Goal: Information Seeking & Learning: Compare options

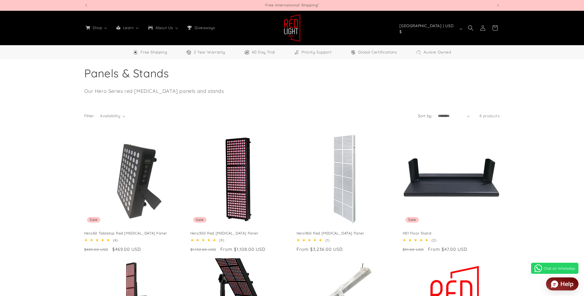
select select "**"
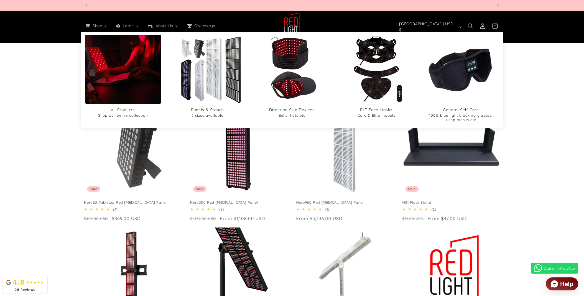
scroll to position [0, 817]
click at [119, 107] on link "All Products Shop our entire collection" at bounding box center [123, 115] width 76 height 16
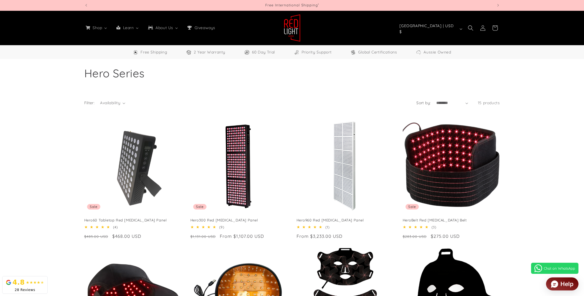
select select "**"
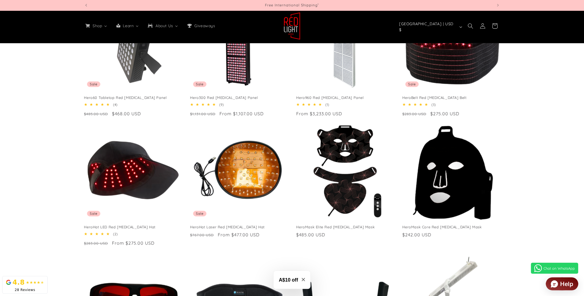
scroll to position [123, 0]
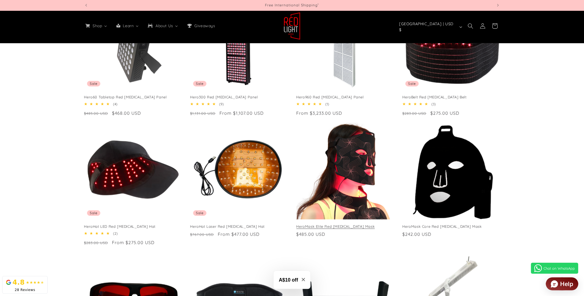
click at [355, 224] on link "HeroMask Elite Red Light Therapy Mask" at bounding box center [345, 226] width 97 height 5
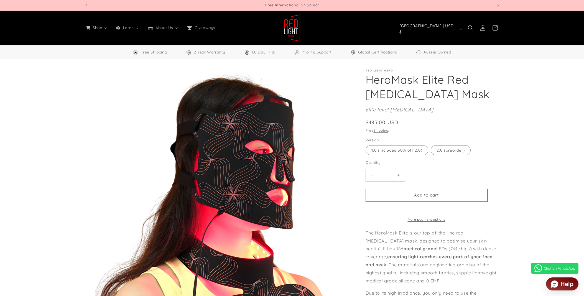
select select "**"
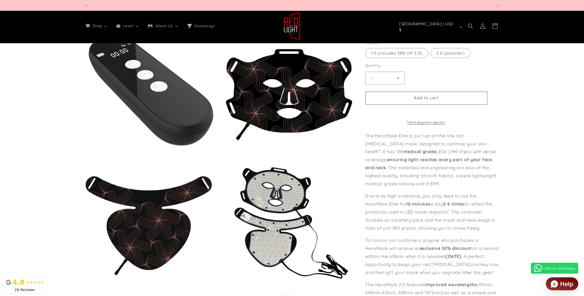
scroll to position [0, 817]
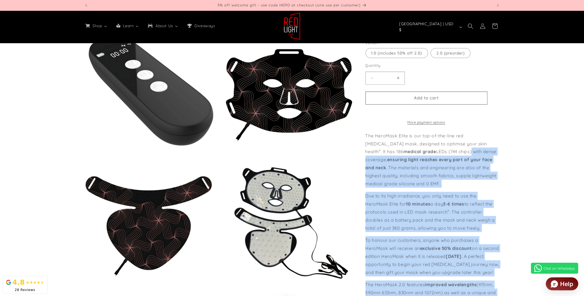
drag, startPoint x: 365, startPoint y: 126, endPoint x: 434, endPoint y: 141, distance: 71.4
click at [434, 141] on div "Red Light Hero HeroMask Elite Red Light Therapy Mask HeroMask Elite Red Light T…" at bounding box center [428, 29] width 146 height 782
drag, startPoint x: 434, startPoint y: 141, endPoint x: 434, endPoint y: 160, distance: 19.7
click at [434, 160] on p "The HeroMask Elite is our top-of-the-line red light therapy mask, designed to o…" at bounding box center [433, 159] width 134 height 56
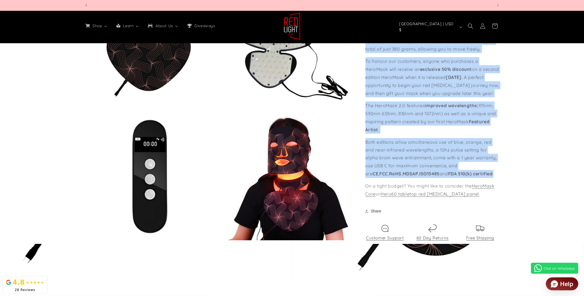
scroll to position [0, 1634]
drag, startPoint x: 366, startPoint y: 126, endPoint x: 479, endPoint y: 171, distance: 121.8
click at [479, 171] on div "The HeroMask Elite is our top-of-the-line red light therapy mask, designed to o…" at bounding box center [433, 75] width 134 height 246
copy div "The HeroMask Elite is our top-of-the-line red light therapy mask, designed to o…"
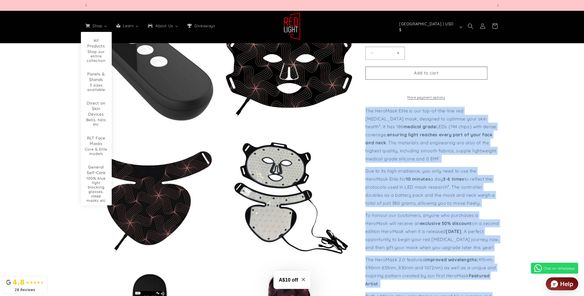
scroll to position [0, 0]
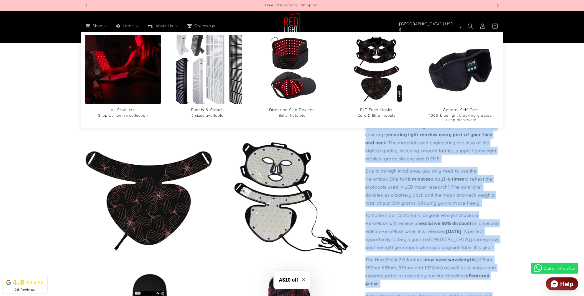
click at [209, 63] on img "Panels & Stands" at bounding box center [207, 69] width 83 height 83
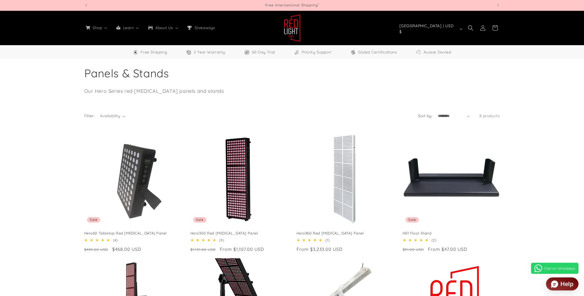
select select "**"
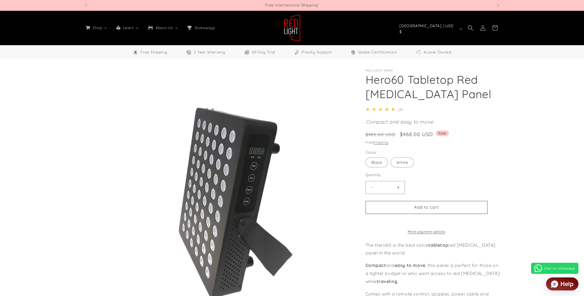
select select "**"
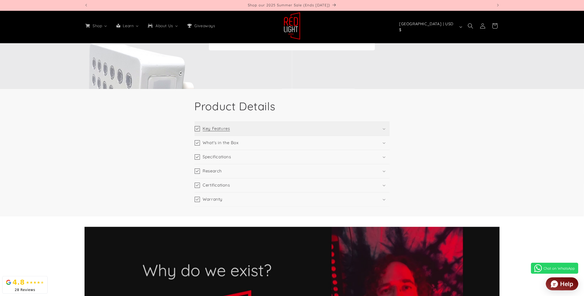
scroll to position [1047, 0]
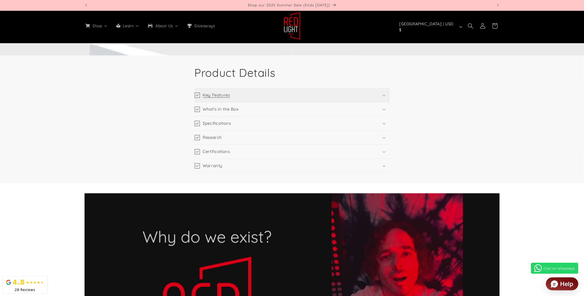
click at [220, 98] on summary "Key Features" at bounding box center [292, 95] width 195 height 14
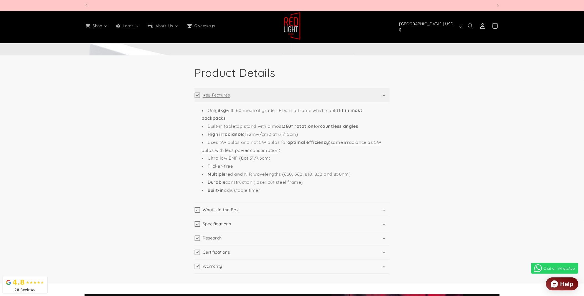
scroll to position [0, 0]
click at [220, 98] on summary "Key Features" at bounding box center [292, 95] width 195 height 14
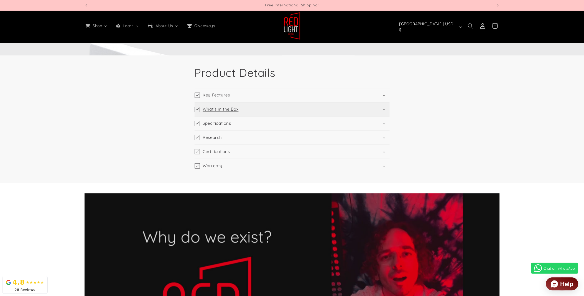
click at [220, 109] on h3 "What's in the Box" at bounding box center [221, 110] width 36 height 6
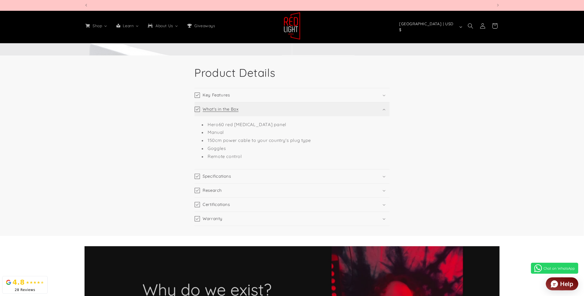
scroll to position [0, 409]
click at [220, 109] on h3 "What's in the Box" at bounding box center [221, 110] width 36 height 6
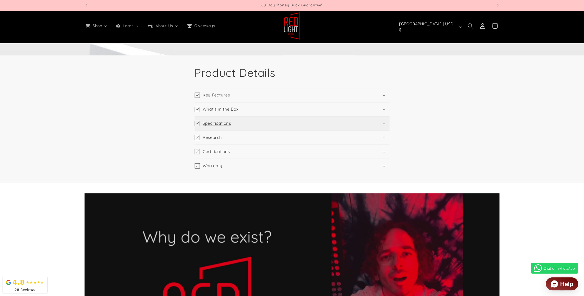
click at [218, 121] on h3 "Specifications" at bounding box center [217, 124] width 28 height 6
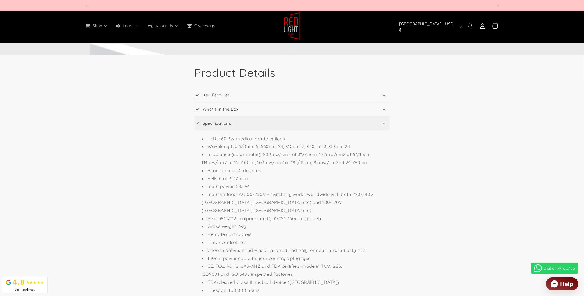
scroll to position [0, 817]
click at [218, 121] on h3 "Specifications" at bounding box center [217, 124] width 28 height 6
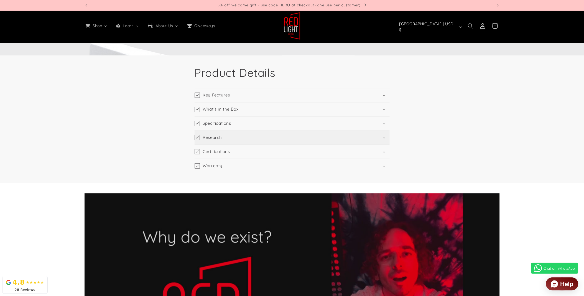
click at [215, 138] on h3 "Research" at bounding box center [212, 138] width 19 height 6
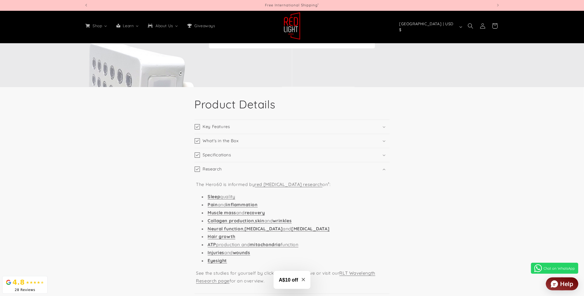
scroll to position [1016, 0]
click at [213, 131] on summary "Key Features" at bounding box center [292, 126] width 195 height 14
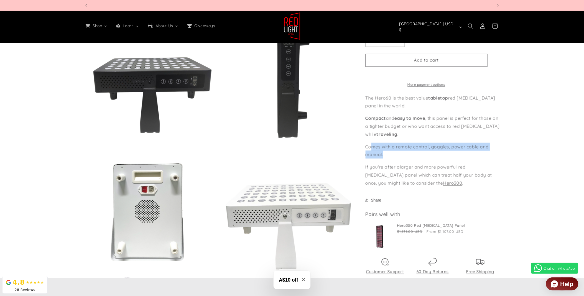
scroll to position [0, 0]
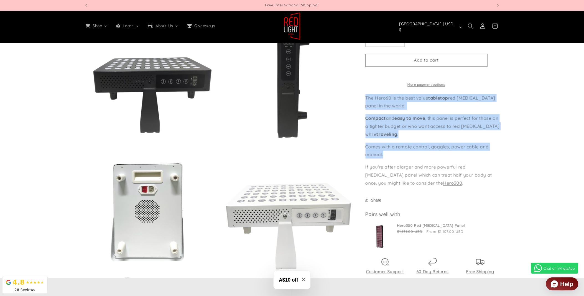
drag, startPoint x: 385, startPoint y: 157, endPoint x: 366, endPoint y: 98, distance: 62.1
click at [366, 98] on div "The Hero60 is the best value tabletop red light therapy panel in the world. Com…" at bounding box center [433, 140] width 134 height 93
drag, startPoint x: 366, startPoint y: 98, endPoint x: 376, endPoint y: 118, distance: 22.3
copy div "The Hero60 is the best value tabletop red light therapy panel in the world. Com…"
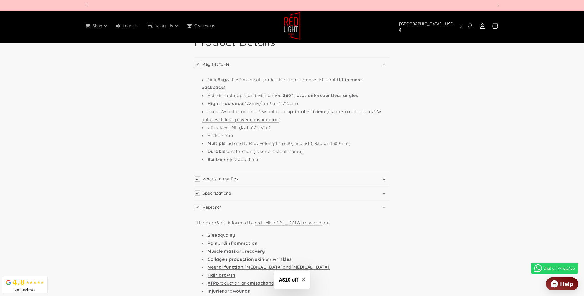
scroll to position [0, 817]
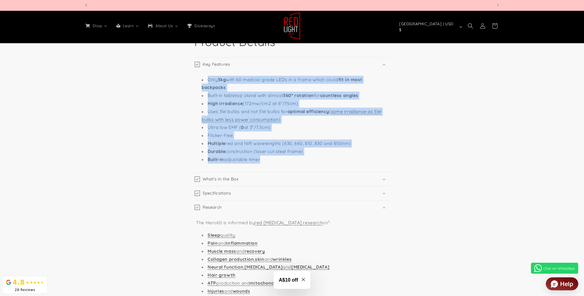
drag, startPoint x: 204, startPoint y: 78, endPoint x: 312, endPoint y: 156, distance: 133.0
click at [312, 156] on ul "Only 3kg with 60 medical grade LEDs in a frame which could fit in most backpack…" at bounding box center [292, 120] width 192 height 88
copy ul "Only 3kg with 60 medical grade LEDs in a frame which could fit in most backpack…"
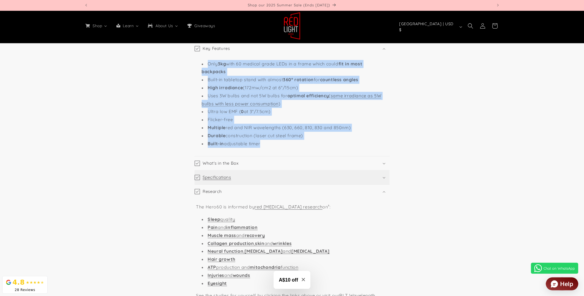
scroll to position [1109, 0]
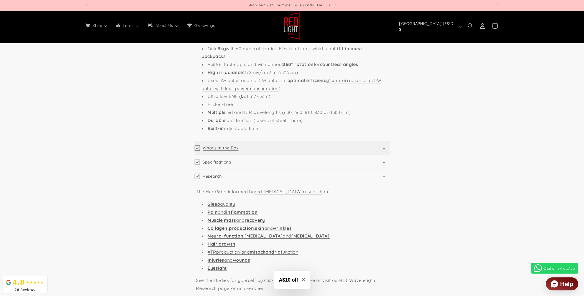
click at [225, 149] on h3 "What's in the Box" at bounding box center [221, 149] width 36 height 6
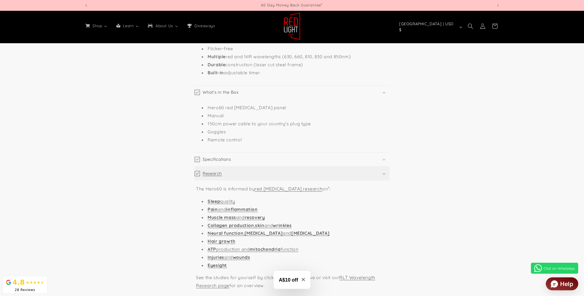
scroll to position [1170, 0]
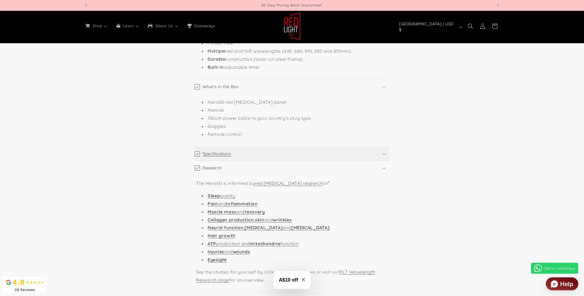
click at [220, 154] on h3 "Specifications" at bounding box center [217, 154] width 28 height 6
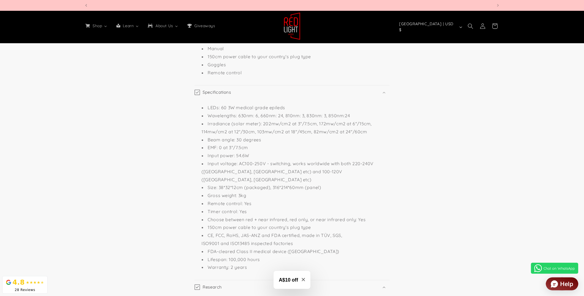
scroll to position [0, 817]
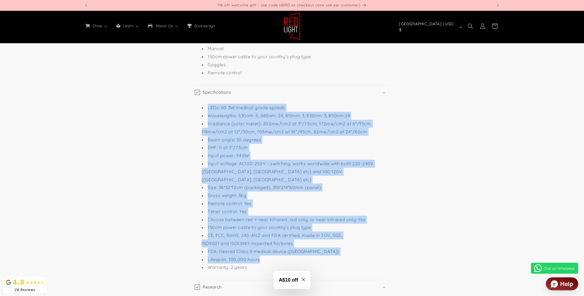
drag, startPoint x: 207, startPoint y: 108, endPoint x: 276, endPoint y: 251, distance: 159.7
click at [276, 251] on ul "LEDs: 60 3W medical grade epileds Wavelengths: 630nm: 6, 660nm: 24, 810nm: 3, 8…" at bounding box center [292, 188] width 192 height 168
copy ul "LEDs: 60 3W medical grade epileds Wavelengths: 630nm: 6, 660nm: 24, 810nm: 3, 8…"
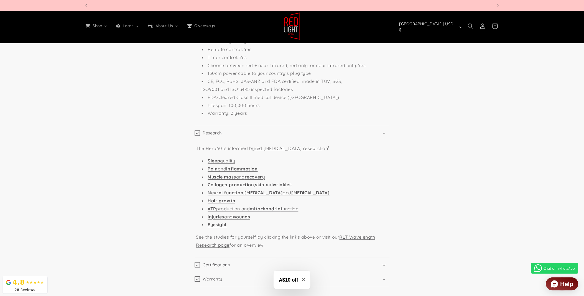
scroll to position [0, 817]
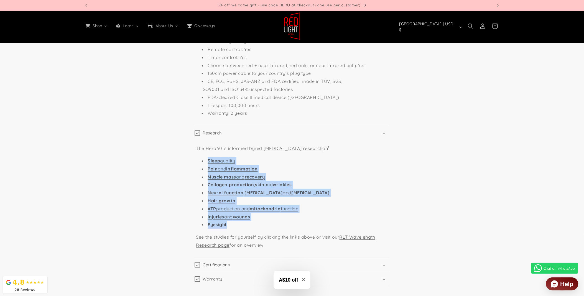
drag, startPoint x: 205, startPoint y: 150, endPoint x: 237, endPoint y: 220, distance: 76.2
click at [237, 220] on ul "Sleep quality Pain and inflammation Muscle mass and recovery Collagen productio…" at bounding box center [292, 193] width 192 height 72
copy ul "Sleep quality Pain and inflammation Muscle mass and recovery Collagen productio…"
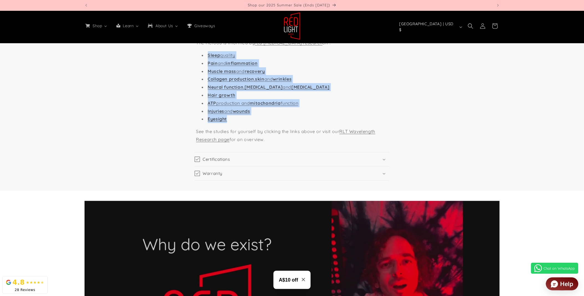
scroll to position [1509, 0]
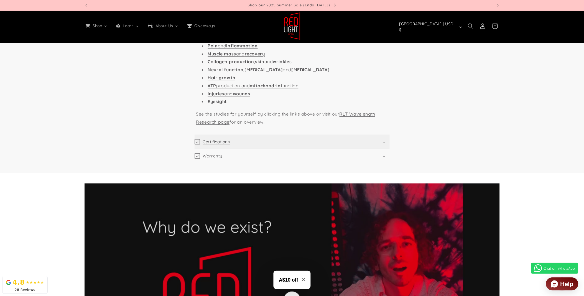
click at [219, 139] on h3 "Certifications" at bounding box center [216, 142] width 27 height 6
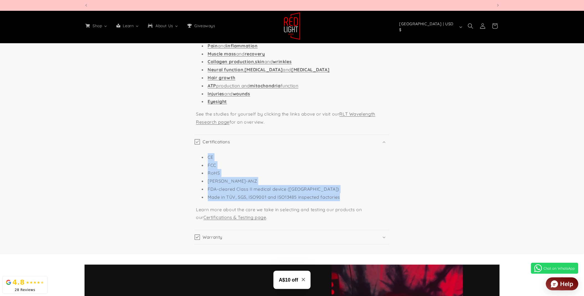
scroll to position [0, 409]
drag, startPoint x: 208, startPoint y: 148, endPoint x: 357, endPoint y: 190, distance: 154.8
click at [357, 190] on ul "CE FCC RoHS JAS-ANZ FDA-cleared Class II medical device (USA) Made in TÜV, SGS,…" at bounding box center [292, 177] width 192 height 48
copy ul "CE FCC RoHS JAS-ANZ FDA-cleared Class II medical device (USA) Made in TÜV, SGS,…"
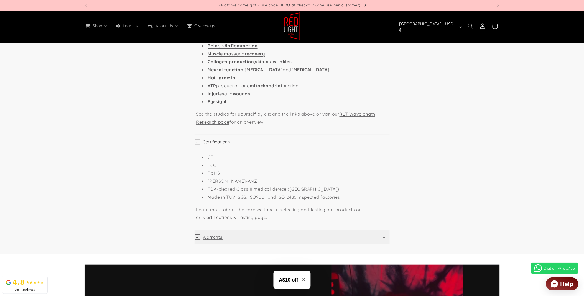
click at [219, 235] on h3 "Warranty" at bounding box center [213, 238] width 20 height 6
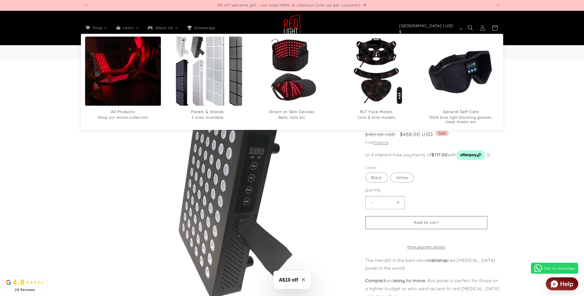
click at [204, 62] on img "Panels & Stands" at bounding box center [207, 71] width 83 height 83
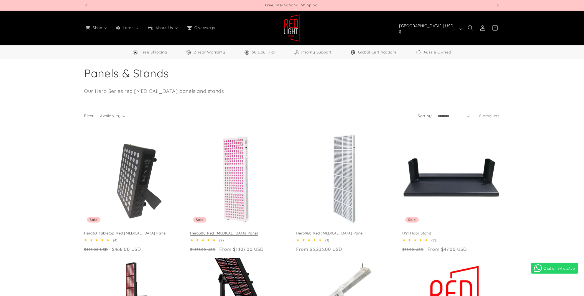
select select "**"
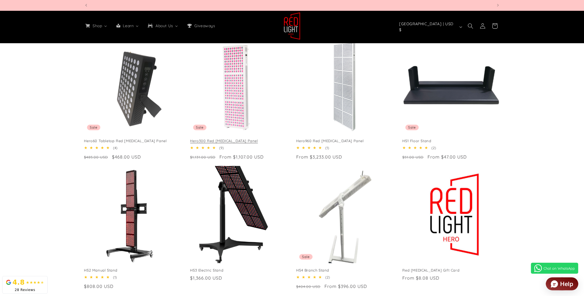
scroll to position [0, 817]
click at [232, 139] on link "Hero300 Red [MEDICAL_DATA] Panel" at bounding box center [238, 141] width 97 height 5
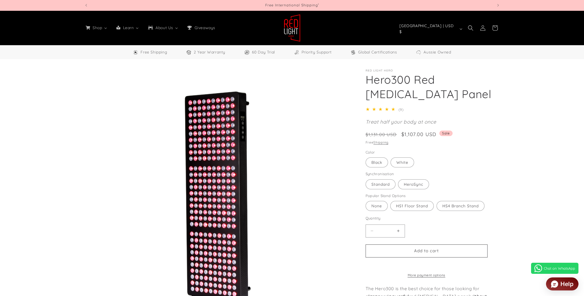
select select "**"
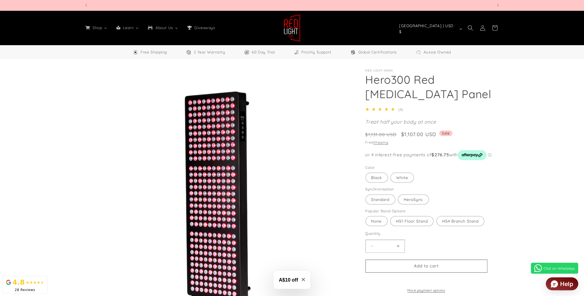
scroll to position [0, 409]
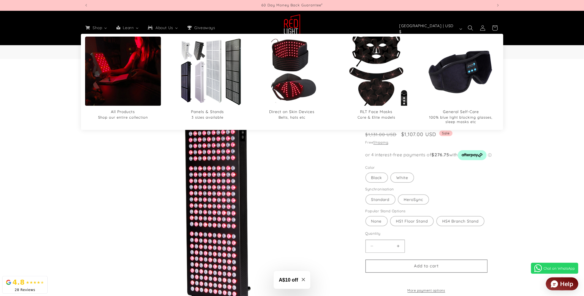
click at [378, 54] on img "RLT Face Masks" at bounding box center [376, 71] width 83 height 83
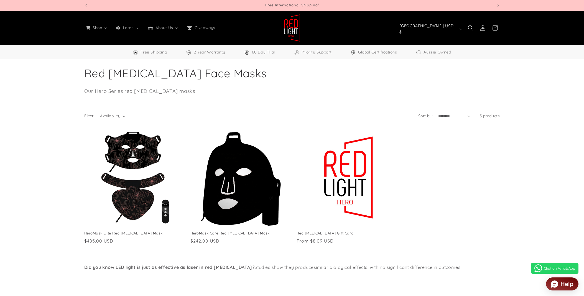
select select "**"
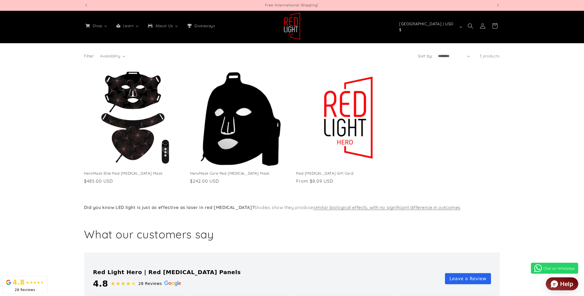
scroll to position [62, 0]
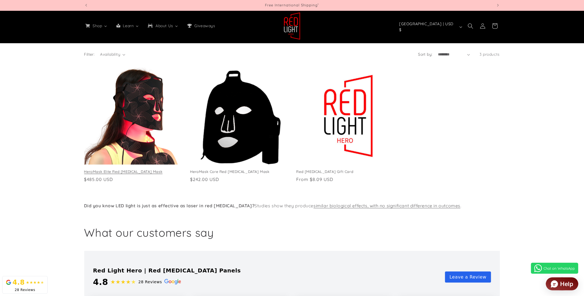
click at [129, 169] on link "HeroMask Elite Red [MEDICAL_DATA] Mask" at bounding box center [132, 171] width 97 height 5
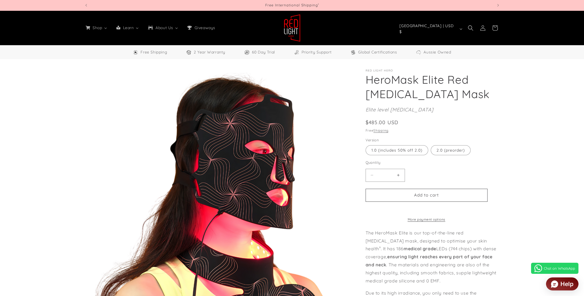
select select "**"
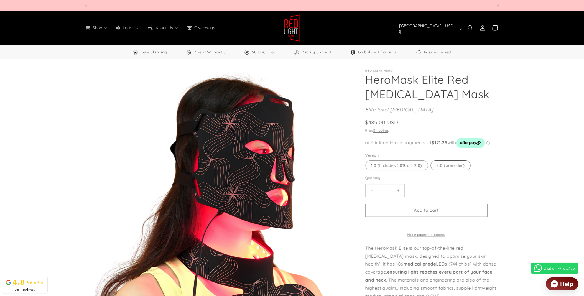
scroll to position [0, 409]
click at [454, 167] on label "2.0 (preorder) Variant sold out or unavailable" at bounding box center [451, 166] width 40 height 10
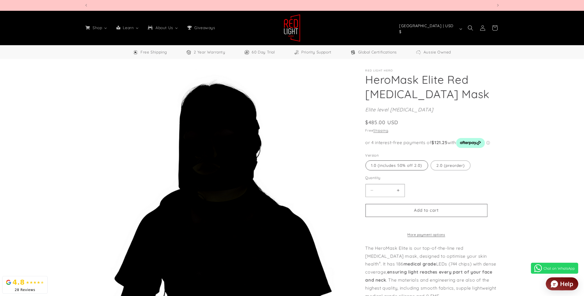
click at [403, 165] on label "1.0 (includes 50% off 2.0) Variant sold out or unavailable" at bounding box center [397, 166] width 63 height 10
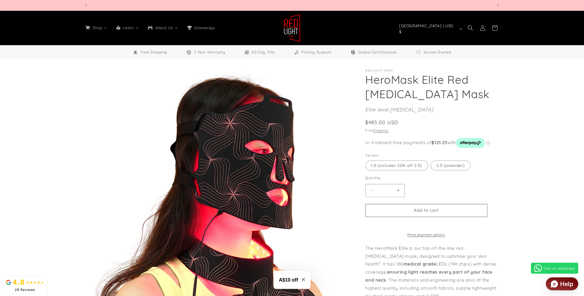
scroll to position [0, 1634]
